Goal: Task Accomplishment & Management: Manage account settings

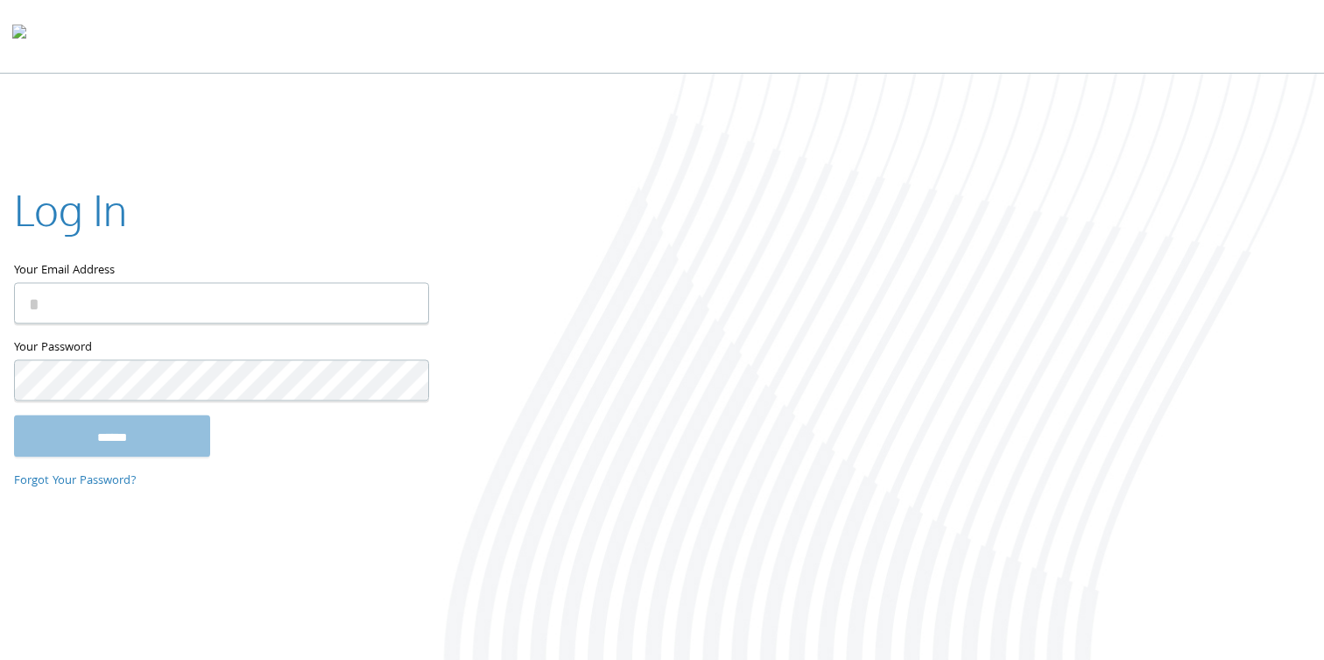
click at [426, 528] on div "Log In Your Email Address Your Password This field is required ****** Forgot Yo…" at bounding box center [662, 368] width 1324 height 589
